Goal: Task Accomplishment & Management: Use online tool/utility

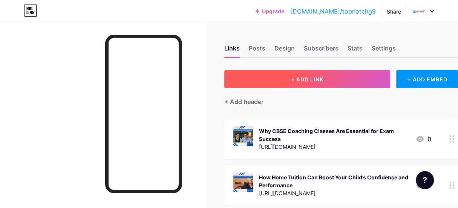
click at [301, 76] on span "+ ADD LINK" at bounding box center [307, 79] width 32 height 6
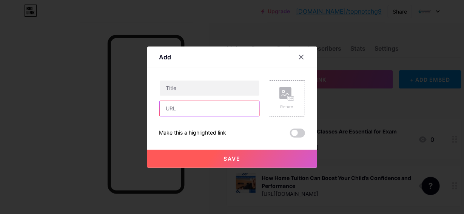
click at [207, 108] on input "text" at bounding box center [210, 108] width 100 height 15
paste input "[URL][DOMAIN_NAME]"
type input "[URL][DOMAIN_NAME]"
click at [284, 105] on div "Picture" at bounding box center [286, 107] width 15 height 6
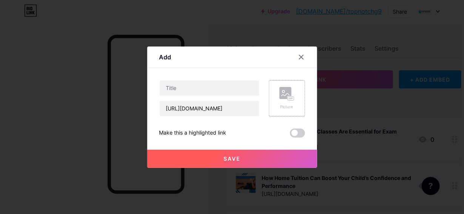
scroll to position [0, 0]
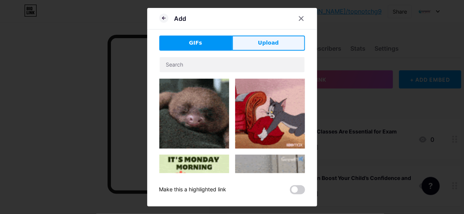
click at [256, 45] on button "Upload" at bounding box center [268, 42] width 73 height 15
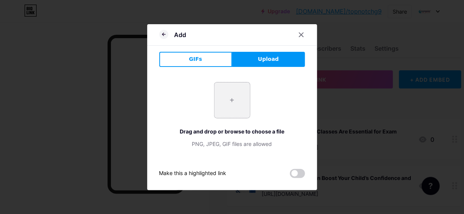
click at [240, 100] on input "file" at bounding box center [231, 99] width 35 height 35
type input "C:\fakepath\How to Maintain Consistency While Attending Online CBSE Coaching Cl…"
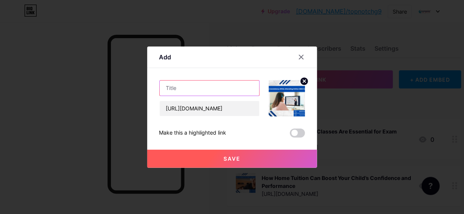
click at [211, 92] on input "text" at bounding box center [210, 87] width 100 height 15
paste input "How to Maintain Consistency While Attending Online CBSE Coaching Classes"
type input "How to Maintain Consistency While Attending Online CBSE Coaching Classes"
click at [236, 158] on span "Save" at bounding box center [231, 158] width 17 height 6
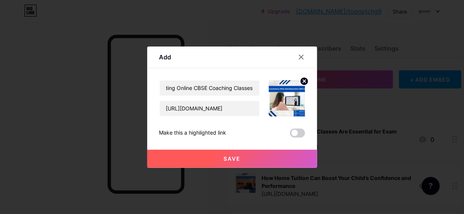
click at [0, 0] on span at bounding box center [0, 0] width 0 height 0
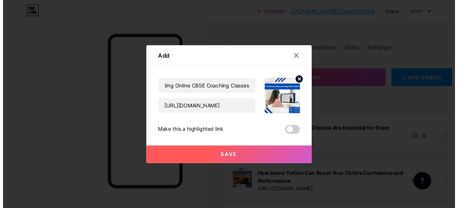
scroll to position [0, 0]
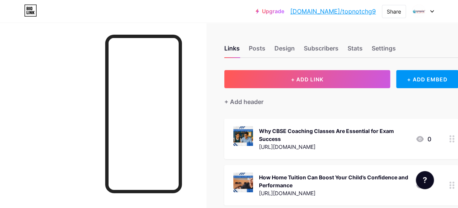
click at [356, 9] on link "[DOMAIN_NAME]/topnotchg9" at bounding box center [334, 11] width 86 height 9
